Goal: Task Accomplishment & Management: Complete application form

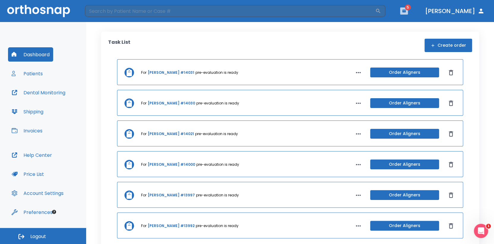
click at [406, 10] on icon "button" at bounding box center [404, 11] width 4 height 3
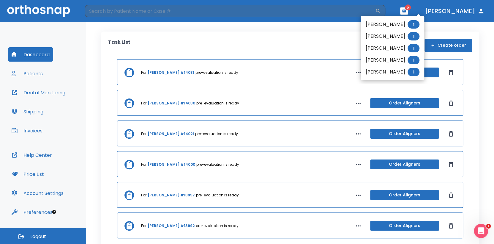
click at [44, 54] on div at bounding box center [247, 122] width 494 height 244
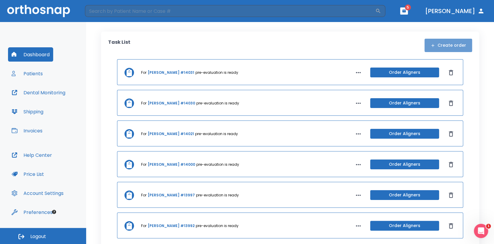
click at [450, 40] on button "Create order" at bounding box center [449, 45] width 48 height 13
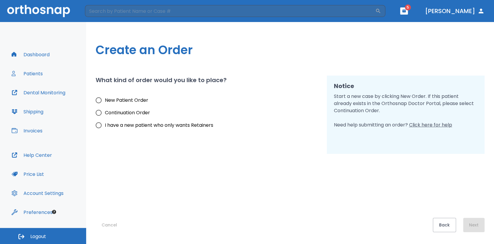
click at [110, 97] on span "New Patient Order" at bounding box center [126, 100] width 43 height 7
click at [105, 96] on input "New Patient Order" at bounding box center [98, 100] width 12 height 12
radio input "true"
click at [477, 223] on button "Next" at bounding box center [473, 225] width 21 height 14
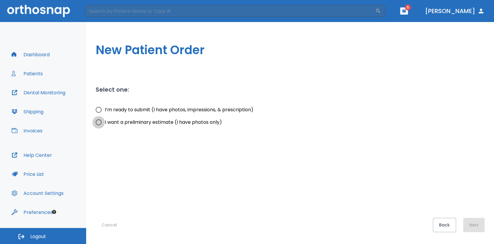
click at [102, 121] on input "I want a preliminary estimate (I have photos only)" at bounding box center [98, 122] width 12 height 12
radio input "true"
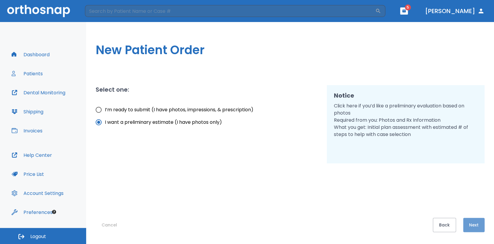
click at [466, 227] on button "Next" at bounding box center [473, 225] width 21 height 14
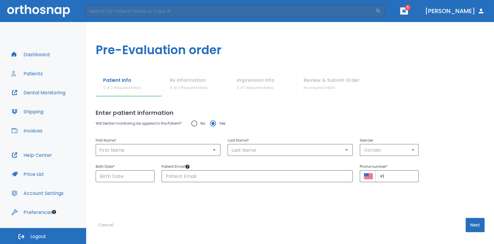
click at [192, 125] on input "No" at bounding box center [194, 123] width 12 height 12
radio input "true"
click at [186, 159] on div "Patient Email ​" at bounding box center [254, 169] width 198 height 26
click at [119, 149] on input "text" at bounding box center [157, 150] width 121 height 8
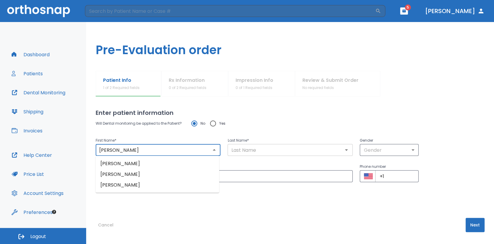
click at [260, 154] on div "​" at bounding box center [290, 150] width 125 height 12
type input "[PERSON_NAME]"
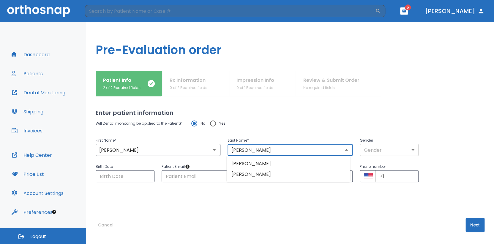
type input "[PERSON_NAME]"
click at [375, 150] on body "​ 5 [PERSON_NAME] Dashboard Patients Dental Monitoring Shipping Invoices Help C…" at bounding box center [247, 122] width 494 height 244
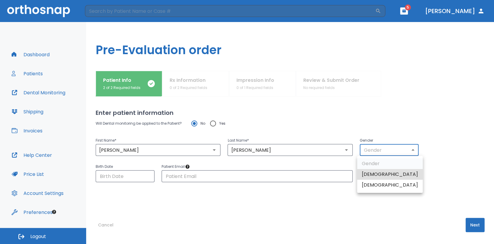
click at [371, 184] on li "[DEMOGRAPHIC_DATA]" at bounding box center [390, 184] width 66 height 11
type input "0"
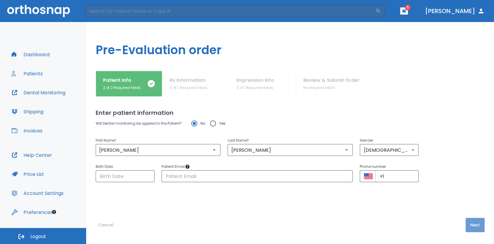
click at [471, 226] on button "Next" at bounding box center [475, 225] width 19 height 14
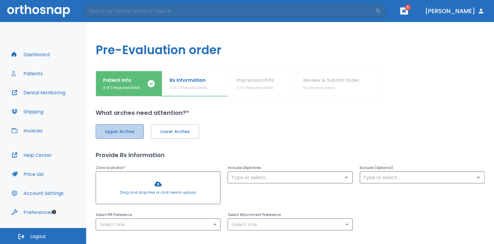
click at [116, 129] on span "Upper Arches" at bounding box center [120, 131] width 36 height 6
click at [157, 130] on span "Lower Arches" at bounding box center [175, 131] width 36 height 6
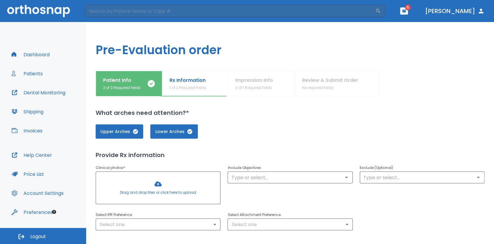
click at [156, 184] on div at bounding box center [158, 187] width 124 height 32
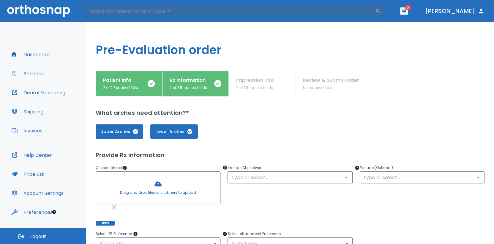
click at [151, 184] on div at bounding box center [158, 187] width 124 height 32
click at [163, 188] on div at bounding box center [158, 187] width 124 height 32
click at [162, 186] on div at bounding box center [158, 187] width 124 height 32
click at [167, 178] on div at bounding box center [158, 187] width 124 height 32
click at [197, 207] on div at bounding box center [190, 215] width 19 height 19
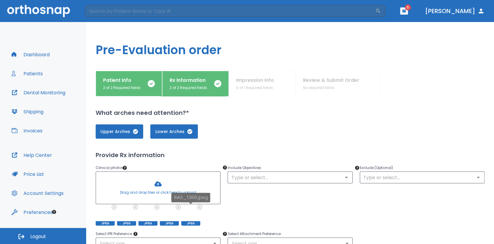
click at [199, 207] on icon at bounding box center [200, 207] width 4 height 4
click at [178, 208] on icon at bounding box center [178, 207] width 4 height 4
drag, startPoint x: 175, startPoint y: 185, endPoint x: 167, endPoint y: 174, distance: 13.4
click at [167, 174] on div at bounding box center [158, 187] width 124 height 32
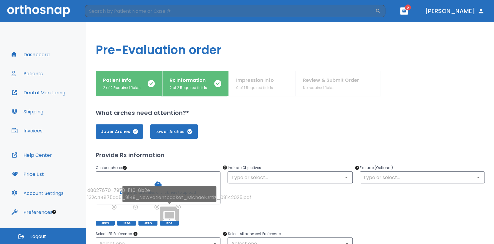
click at [179, 208] on icon at bounding box center [178, 206] width 5 height 5
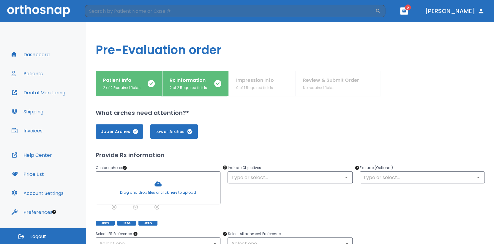
scroll to position [30, 0]
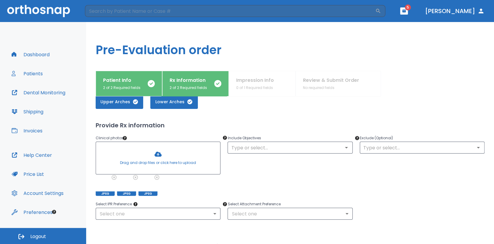
click at [159, 156] on div at bounding box center [158, 158] width 124 height 32
click at [150, 159] on div at bounding box center [158, 158] width 124 height 32
click at [167, 157] on div at bounding box center [158, 158] width 124 height 32
click at [185, 157] on div at bounding box center [158, 158] width 124 height 32
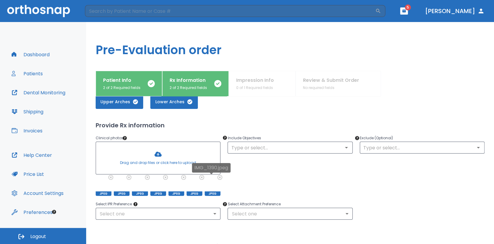
click at [218, 178] on icon at bounding box center [220, 177] width 5 height 5
click at [162, 158] on div at bounding box center [158, 158] width 124 height 32
click at [218, 177] on icon at bounding box center [220, 177] width 4 height 4
click at [153, 156] on div at bounding box center [158, 158] width 124 height 32
click at [155, 156] on div at bounding box center [158, 158] width 124 height 32
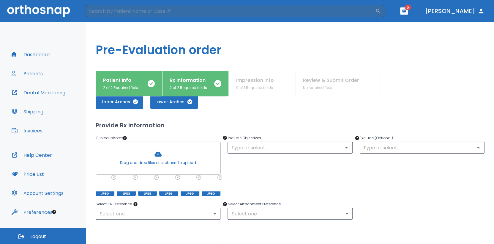
click at [155, 156] on div at bounding box center [158, 158] width 124 height 32
click at [159, 154] on div at bounding box center [158, 158] width 124 height 32
click at [219, 176] on div "IMG_1394 (1).JPG" at bounding box center [211, 170] width 45 height 14
click at [218, 178] on icon at bounding box center [220, 177] width 4 height 4
click at [151, 158] on div at bounding box center [158, 158] width 124 height 32
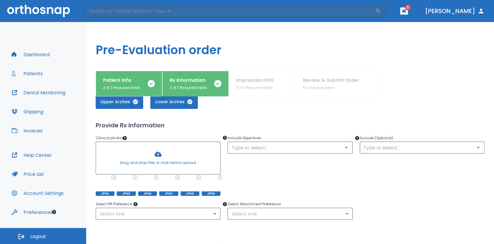
click at [161, 158] on div at bounding box center [158, 158] width 124 height 32
click at [161, 156] on div at bounding box center [158, 158] width 124 height 32
click at [218, 177] on icon at bounding box center [220, 177] width 5 height 5
click at [165, 154] on div at bounding box center [158, 158] width 124 height 32
click at [157, 158] on div at bounding box center [158, 158] width 124 height 32
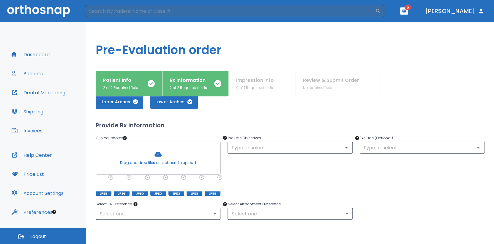
click at [159, 154] on div at bounding box center [158, 158] width 124 height 32
click at [156, 157] on div at bounding box center [158, 158] width 124 height 32
click at [155, 148] on div at bounding box center [158, 158] width 124 height 32
click at [219, 177] on icon at bounding box center [220, 177] width 5 height 5
click at [160, 153] on div at bounding box center [158, 158] width 124 height 32
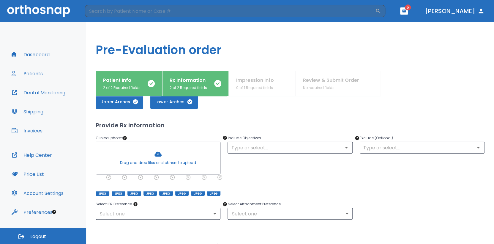
click at [151, 158] on div at bounding box center [158, 158] width 124 height 32
click at [160, 156] on div at bounding box center [158, 158] width 124 height 32
click at [158, 160] on div at bounding box center [158, 158] width 124 height 32
click at [161, 160] on div at bounding box center [158, 158] width 124 height 32
click at [248, 147] on input "text" at bounding box center [289, 147] width 121 height 8
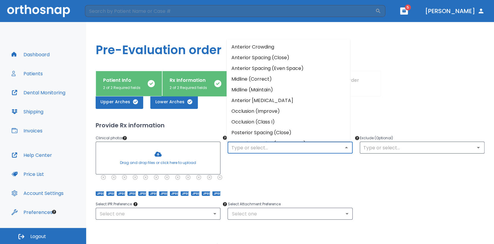
click at [276, 45] on li "Anterior Crowding" at bounding box center [289, 47] width 124 height 11
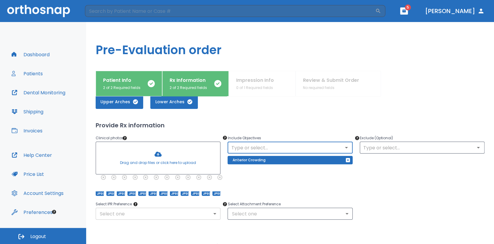
click at [203, 212] on body "​ 5 [PERSON_NAME] Dashboard Patients Dental Monitoring Shipping Invoices Help C…" at bounding box center [247, 122] width 494 height 244
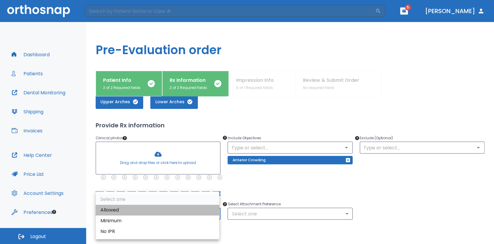
click at [159, 207] on li "Allowed" at bounding box center [158, 209] width 124 height 11
type input "1"
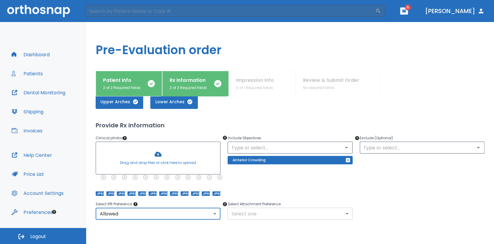
click at [250, 218] on body "​ 5 [PERSON_NAME] Dashboard Patients Dental Monitoring Shipping Invoices Help C…" at bounding box center [247, 122] width 494 height 244
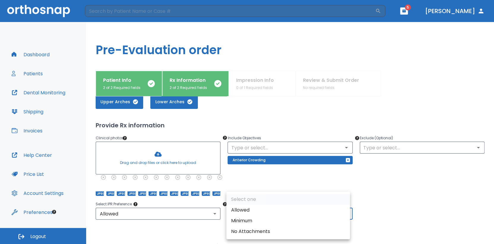
click at [245, 207] on li "Allowed" at bounding box center [288, 209] width 124 height 11
type input "1"
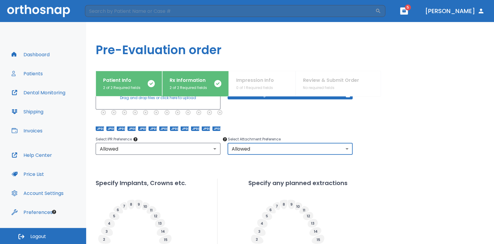
scroll to position [215, 0]
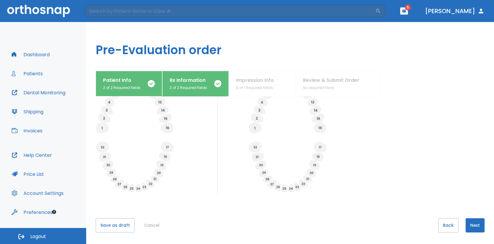
click at [467, 220] on button "Next" at bounding box center [475, 225] width 19 height 14
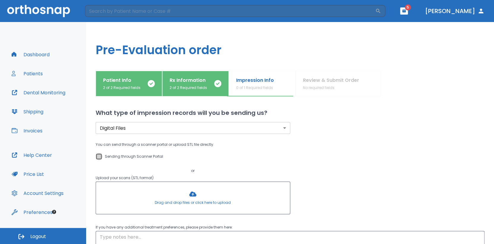
click at [101, 156] on input "Sending through Scanner Portal" at bounding box center [98, 156] width 7 height 7
checkbox input "true"
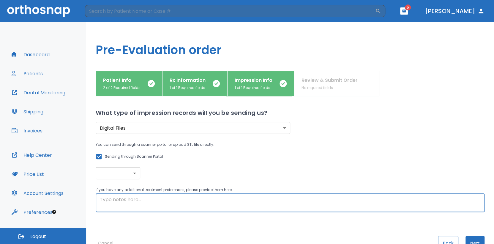
click at [247, 196] on textarea at bounding box center [290, 203] width 381 height 14
click at [136, 202] on textarea "pt has crown son #" at bounding box center [290, 203] width 381 height 14
click at [170, 202] on textarea "pt has crowns on #" at bounding box center [290, 203] width 381 height 14
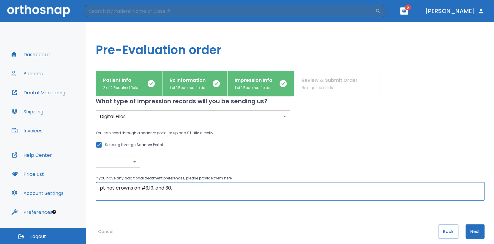
scroll to position [18, 0]
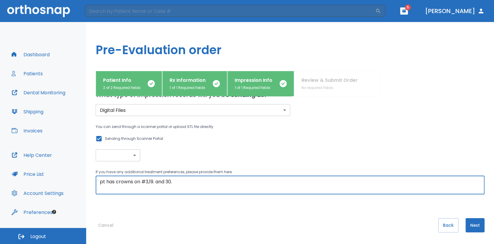
type textarea "pt has crowns on #3,19. and 30."
click at [466, 229] on button "Next" at bounding box center [475, 225] width 19 height 14
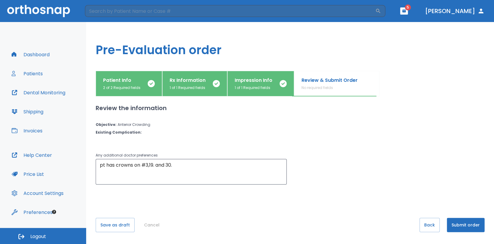
scroll to position [0, 0]
click at [472, 220] on button "Submit order" at bounding box center [466, 225] width 38 height 14
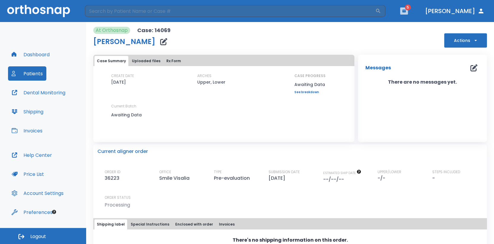
click at [408, 12] on button "button" at bounding box center [404, 10] width 8 height 7
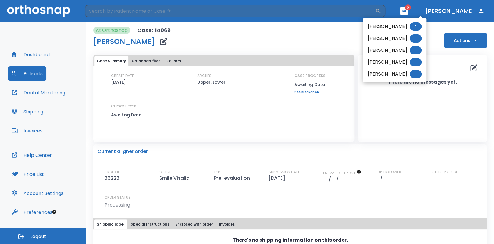
click at [403, 23] on li "[PERSON_NAME] 1" at bounding box center [394, 27] width 63 height 12
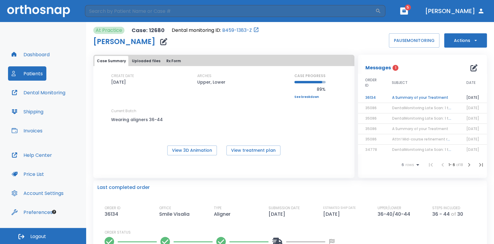
click at [416, 99] on td "A Summary of your Treatment" at bounding box center [422, 97] width 74 height 10
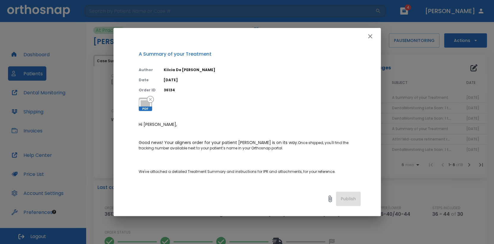
click at [374, 41] on div at bounding box center [247, 36] width 267 height 17
click at [367, 37] on icon "button" at bounding box center [370, 36] width 7 height 7
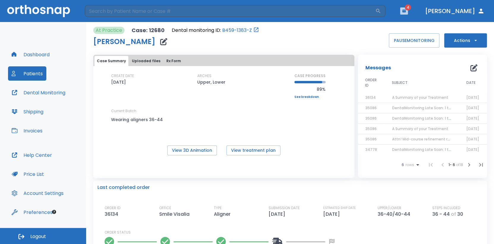
click at [408, 12] on button "button" at bounding box center [404, 10] width 8 height 7
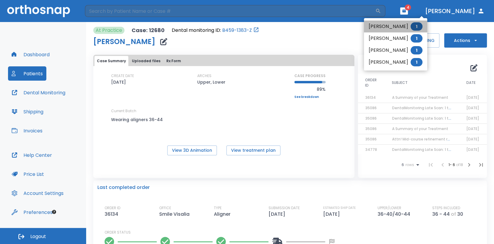
click at [394, 26] on li "[PERSON_NAME] 1" at bounding box center [395, 27] width 63 height 12
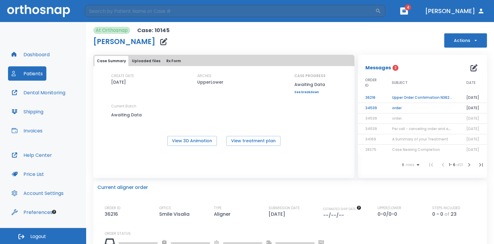
click at [432, 95] on td "Upper Order Confirmation N36216" at bounding box center [422, 97] width 74 height 10
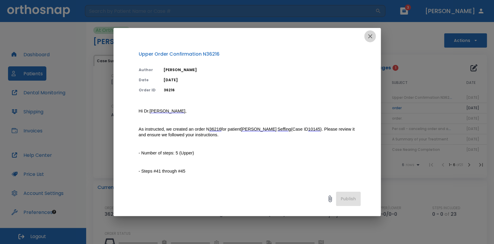
click at [368, 39] on icon "button" at bounding box center [370, 36] width 7 height 7
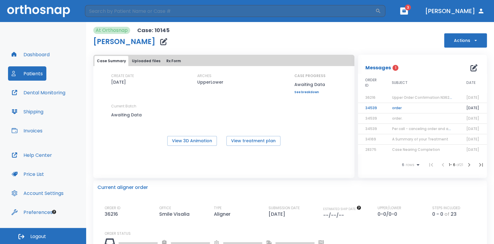
click at [399, 105] on td "order" at bounding box center [422, 108] width 74 height 10
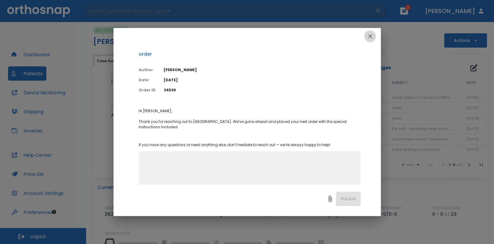
click at [370, 38] on icon "button" at bounding box center [370, 36] width 7 height 7
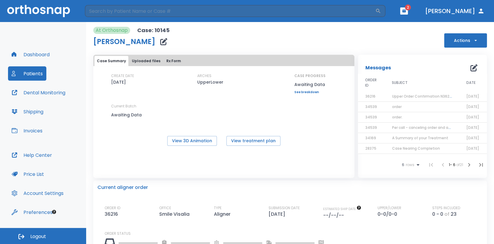
click at [421, 15] on header "​ 2 [PERSON_NAME]" at bounding box center [247, 11] width 494 height 22
click at [408, 12] on button "button" at bounding box center [404, 10] width 8 height 7
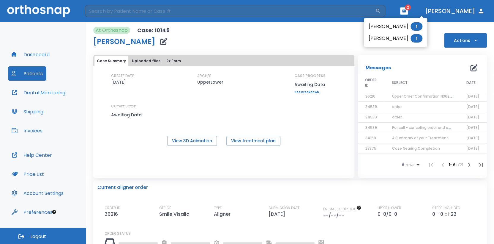
click at [401, 26] on li "[PERSON_NAME] 1" at bounding box center [395, 27] width 63 height 12
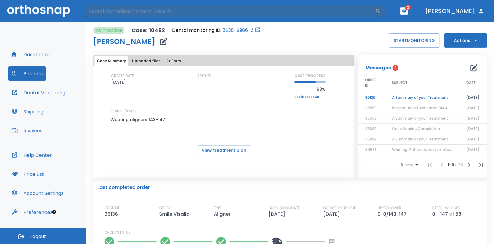
click at [417, 96] on td "A Summary of your Treatment" at bounding box center [422, 97] width 74 height 10
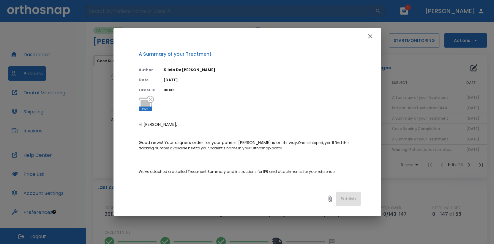
click at [371, 40] on button "button" at bounding box center [370, 36] width 12 height 12
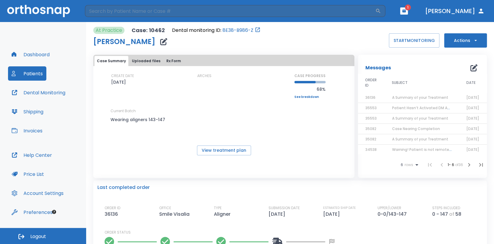
click at [411, 7] on span "1" at bounding box center [408, 7] width 6 height 6
click at [406, 12] on icon "button" at bounding box center [404, 11] width 4 height 3
click at [417, 22] on span "1" at bounding box center [418, 24] width 12 height 8
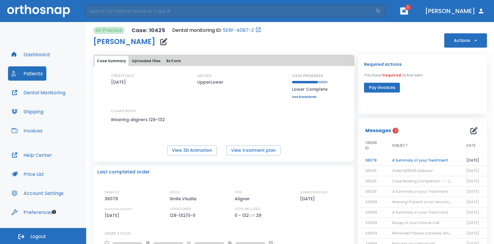
click at [399, 163] on td "A Summary of your Treatment" at bounding box center [422, 160] width 74 height 10
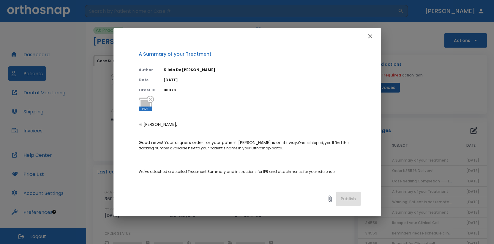
click at [367, 37] on icon "button" at bounding box center [370, 36] width 7 height 7
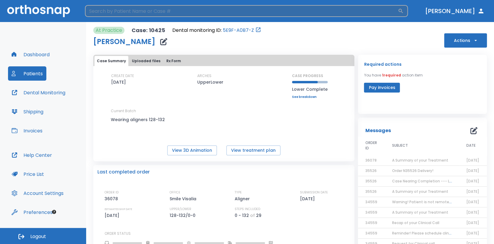
click at [266, 13] on input "search" at bounding box center [241, 11] width 313 height 12
type input "salvador"
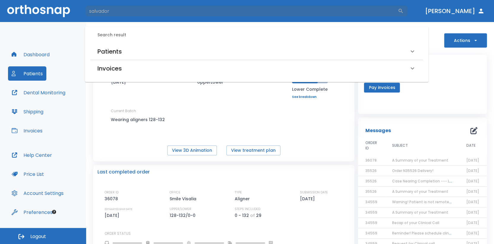
click at [141, 49] on div "Patients" at bounding box center [252, 52] width 311 height 10
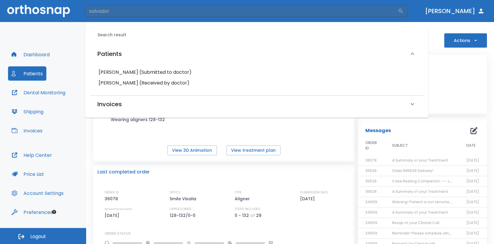
click at [132, 70] on h6 "[PERSON_NAME] (Submitted to doctor)" at bounding box center [257, 72] width 316 height 8
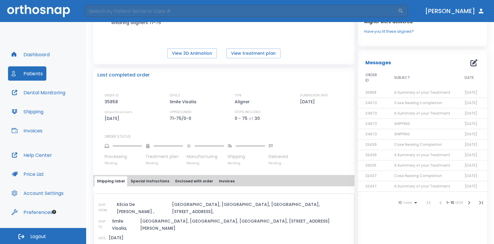
scroll to position [119, 0]
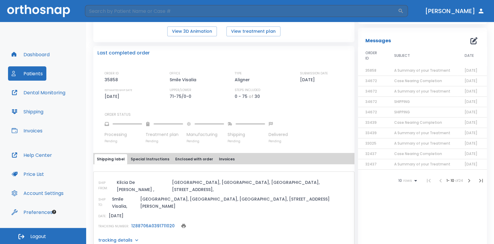
click at [166, 223] on link "1Z88706A0391711020" at bounding box center [152, 226] width 43 height 6
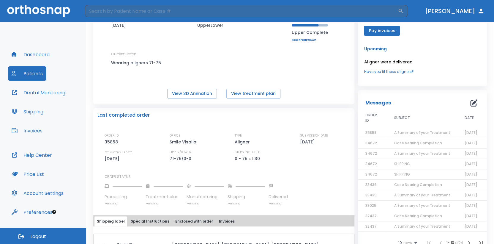
scroll to position [0, 0]
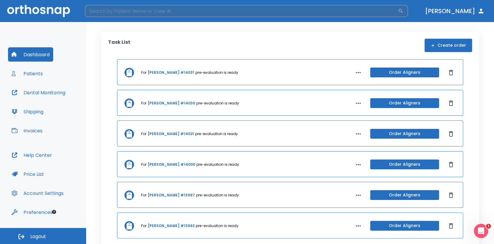
click at [333, 11] on input "search" at bounding box center [241, 11] width 313 height 12
type input "alice"
